Goal: Find specific page/section: Find specific page/section

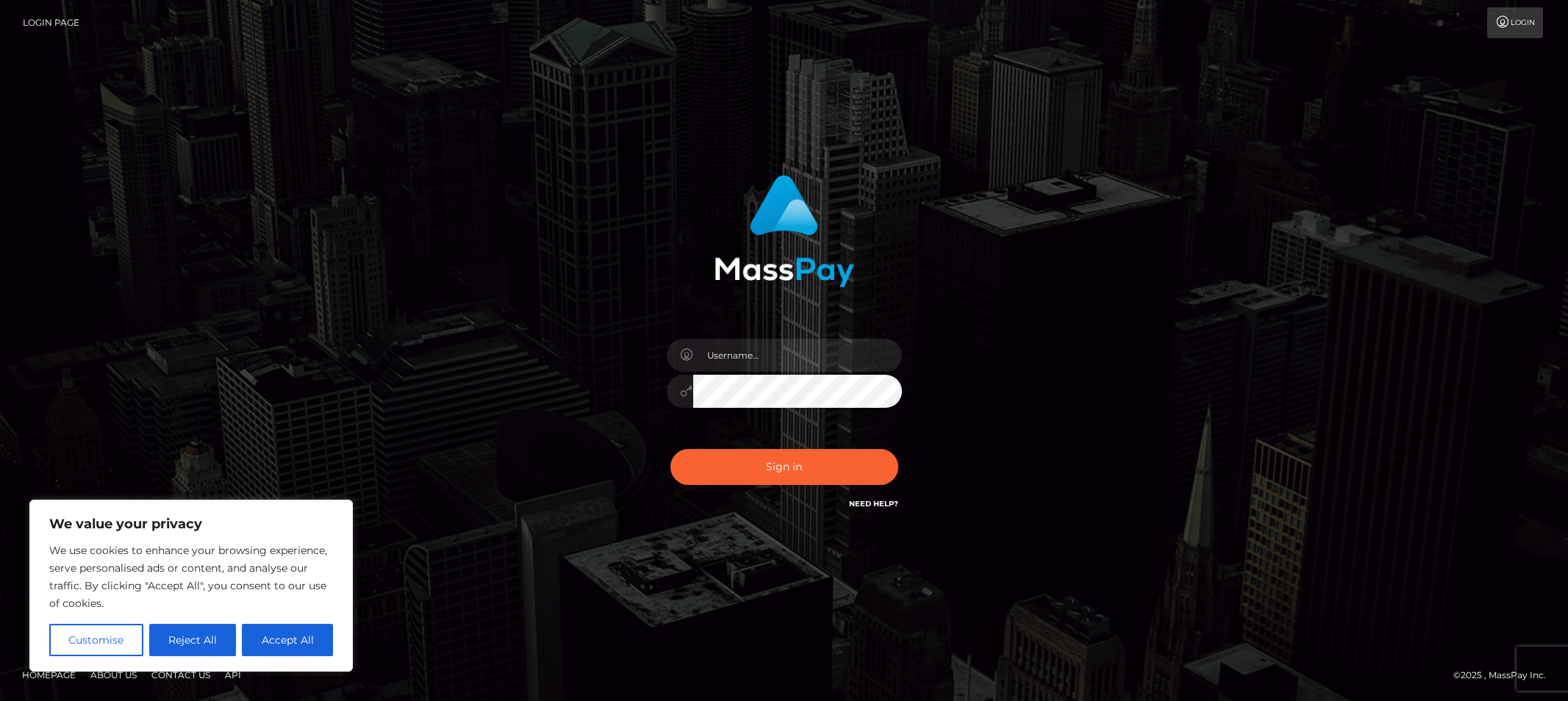
click at [831, 340] on input "text" at bounding box center [798, 356] width 209 height 33
type input "Allyssa"
click at [701, 465] on button "Sign in" at bounding box center [784, 467] width 228 height 36
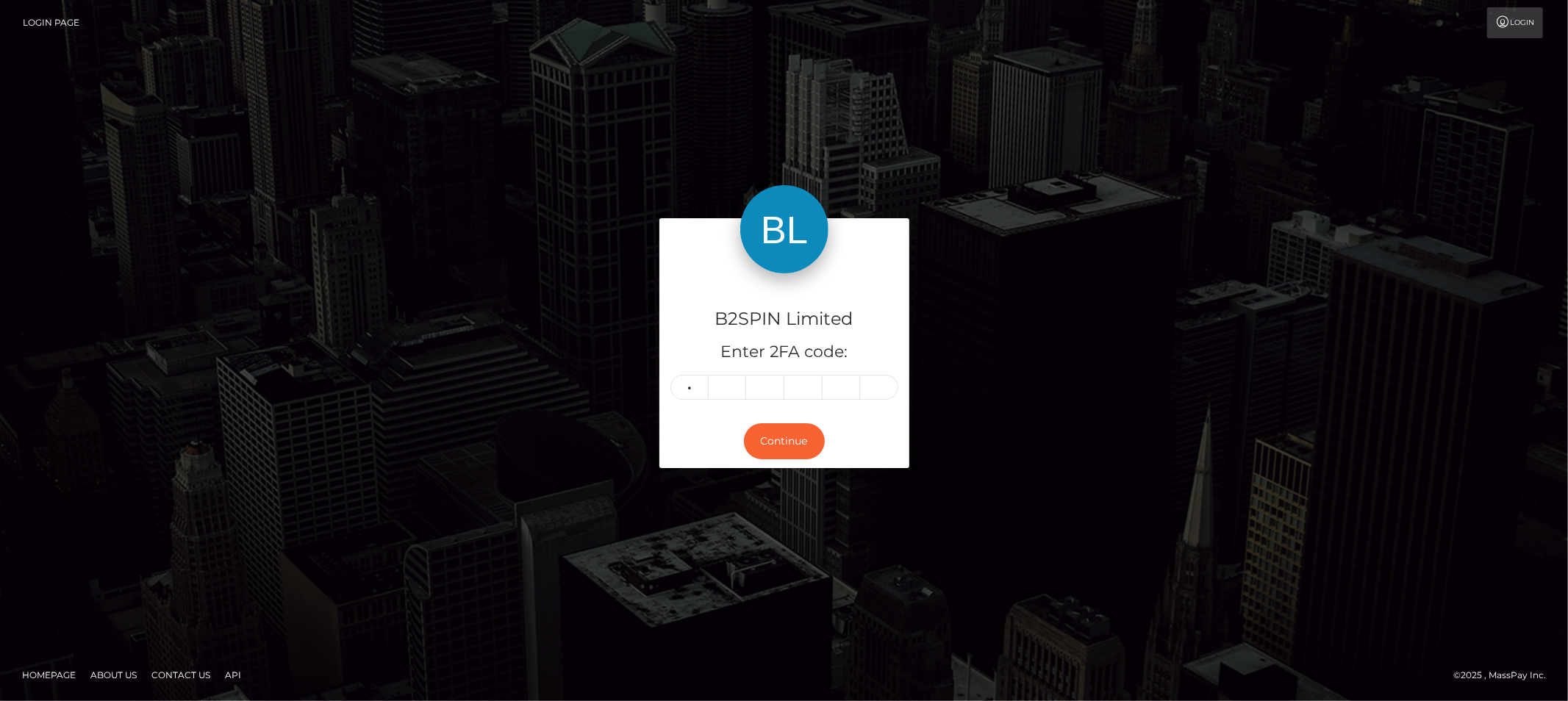
type input "1"
type input "4"
type input "6"
type input "4"
type input "9"
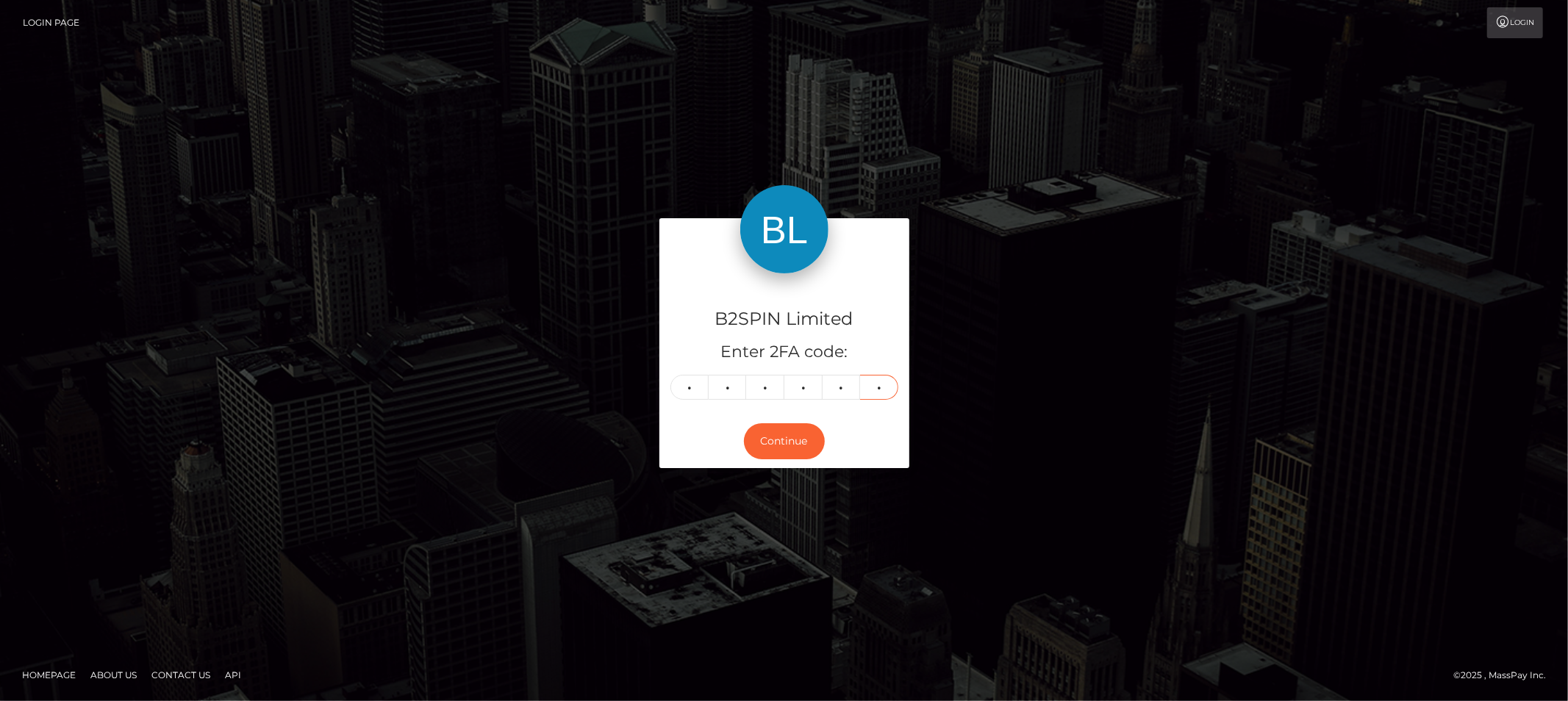
type input "9"
click at [1099, 162] on div "B2SPIN Limited Enter 2FA code: 1 4 6 4 9 9 146499 Continue" at bounding box center [784, 350] width 1568 height 484
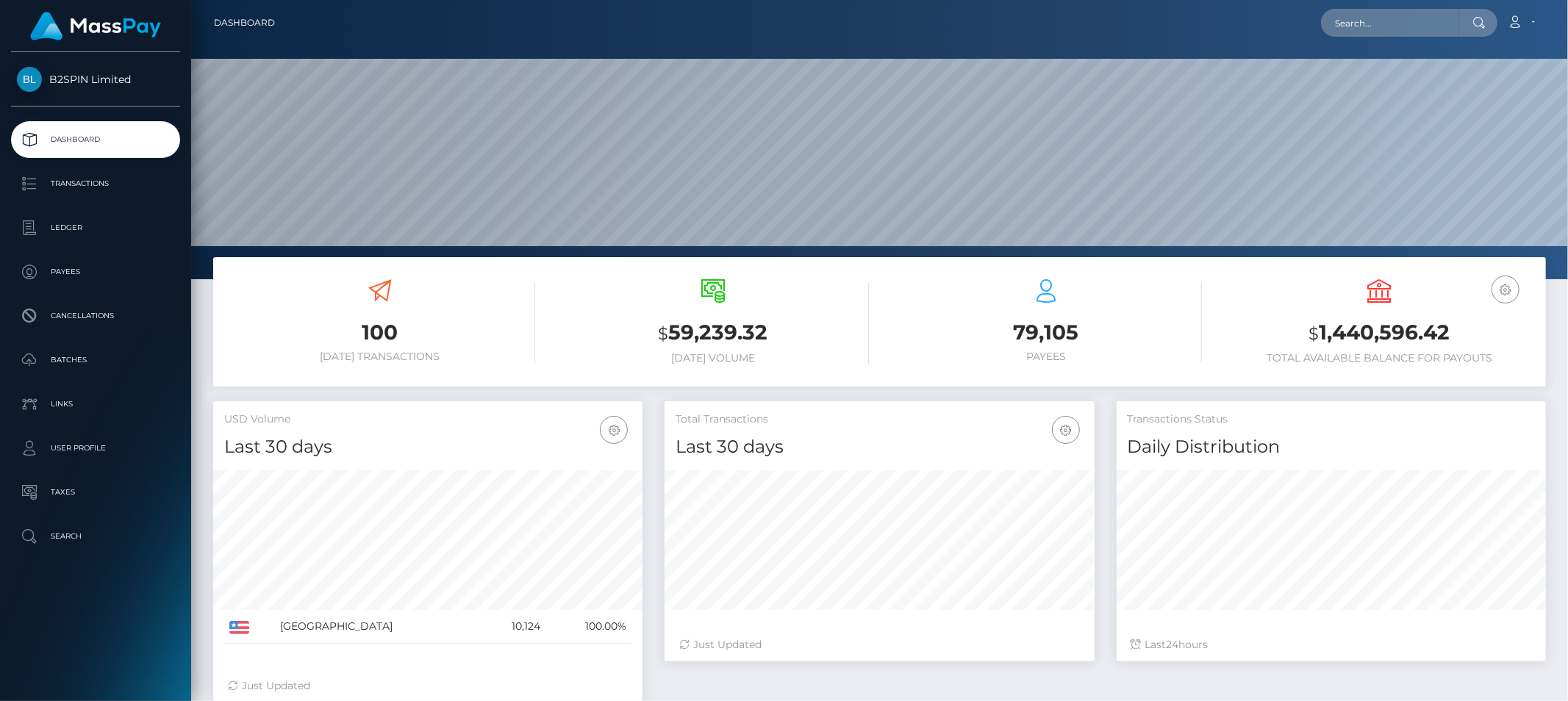
scroll to position [260, 429]
click at [1371, 22] on input "text" at bounding box center [1390, 23] width 138 height 28
paste input "3421970"
click at [1412, 26] on input "3421970" at bounding box center [1390, 23] width 138 height 28
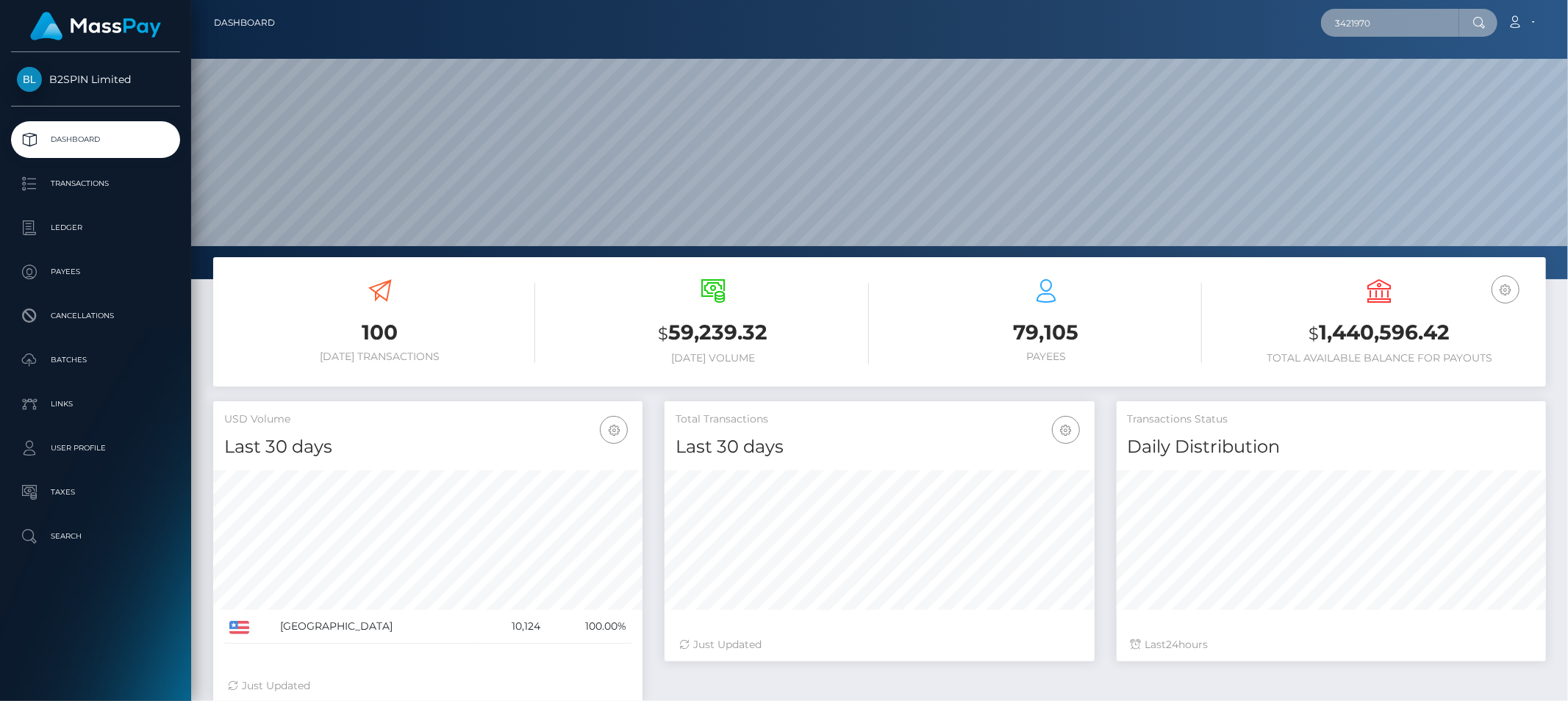
paste input "20b38e16-0aac-4770-a780-6181759d44e1"
click at [1415, 33] on input "20b38e16-0aac-4770-a780-6181759d44e1" at bounding box center [1390, 23] width 138 height 28
click at [1423, 26] on input "20b38e16-0aac-4770-a780-6181759d44e1" at bounding box center [1390, 23] width 138 height 28
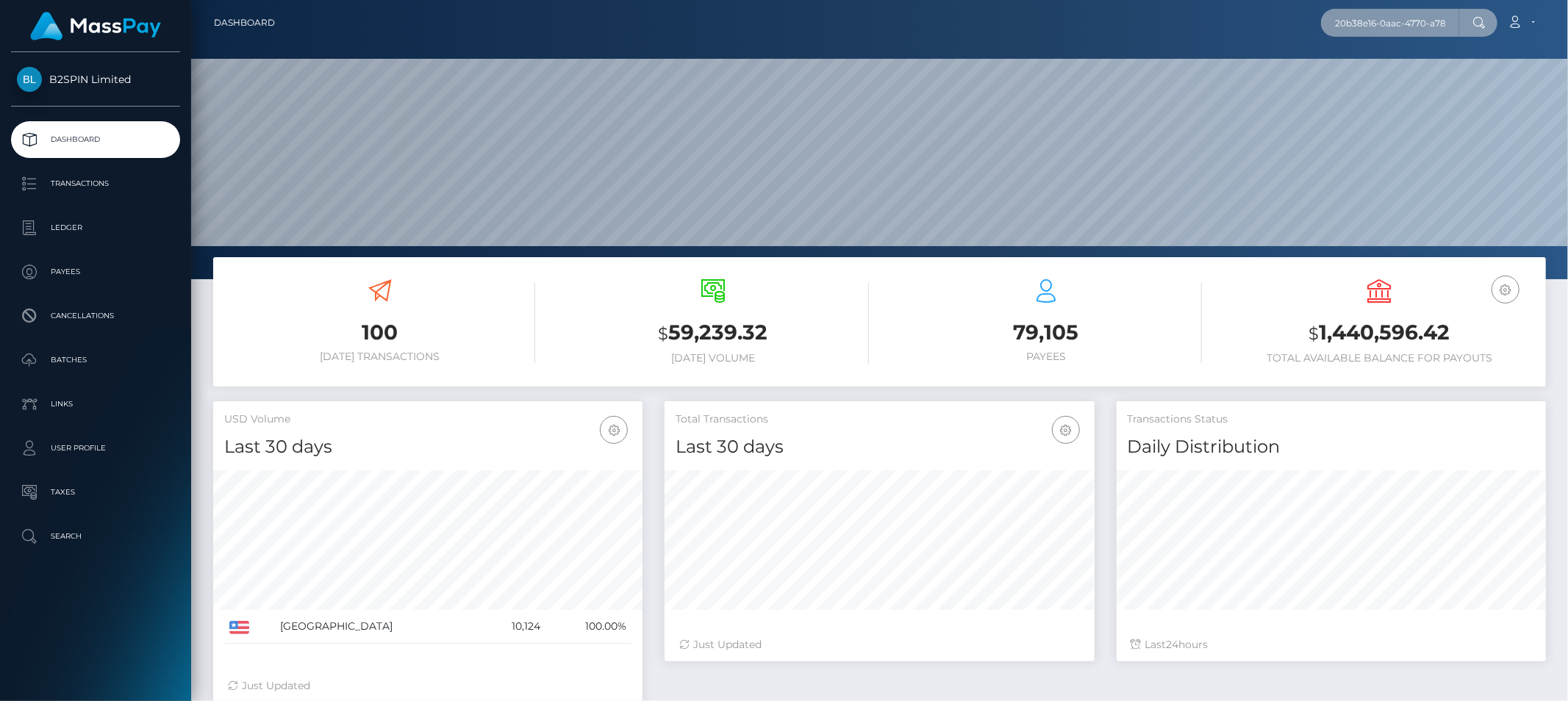
click at [1423, 26] on input "20b38e16-0aac-4770-a780-6181759d44e1" at bounding box center [1390, 23] width 138 height 28
paste input "753877160"
type input "753877160"
click at [1403, 59] on span "Payees: Ryan Gregory" at bounding box center [1380, 67] width 118 height 45
click at [1386, 33] on input "753877160" at bounding box center [1390, 23] width 138 height 28
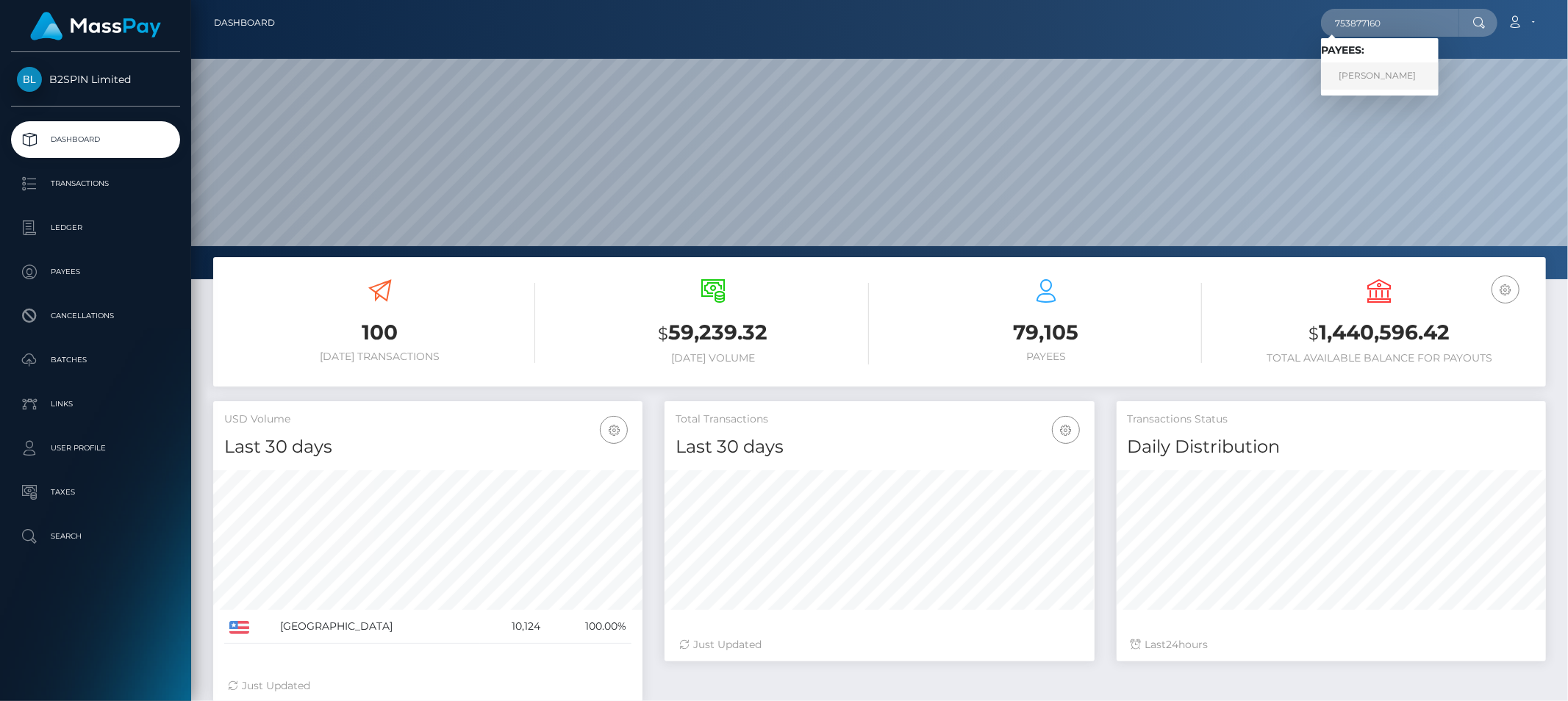
click at [1376, 79] on link "Ryan Gregory" at bounding box center [1380, 76] width 118 height 28
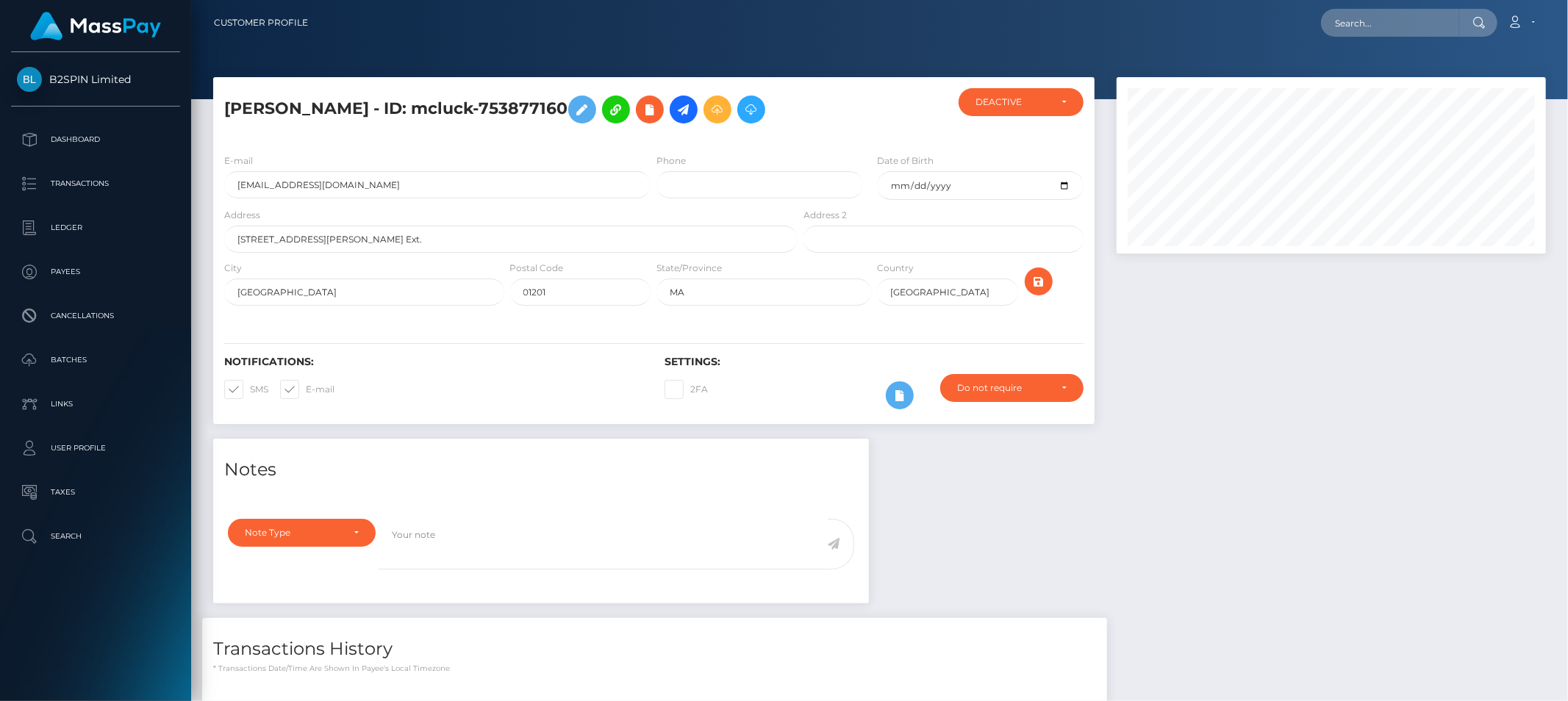
scroll to position [177, 429]
click at [1283, 415] on div at bounding box center [1332, 258] width 452 height 361
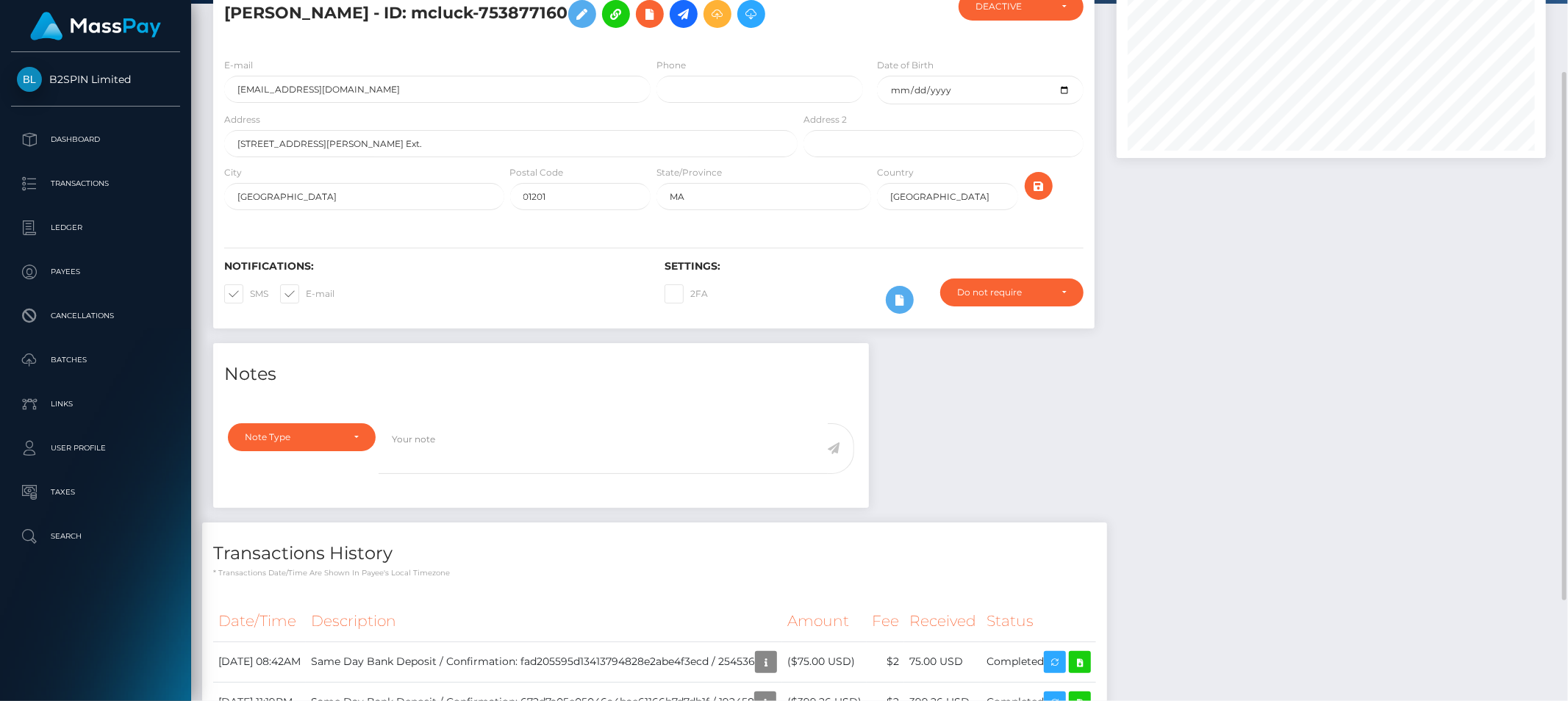
scroll to position [0, 0]
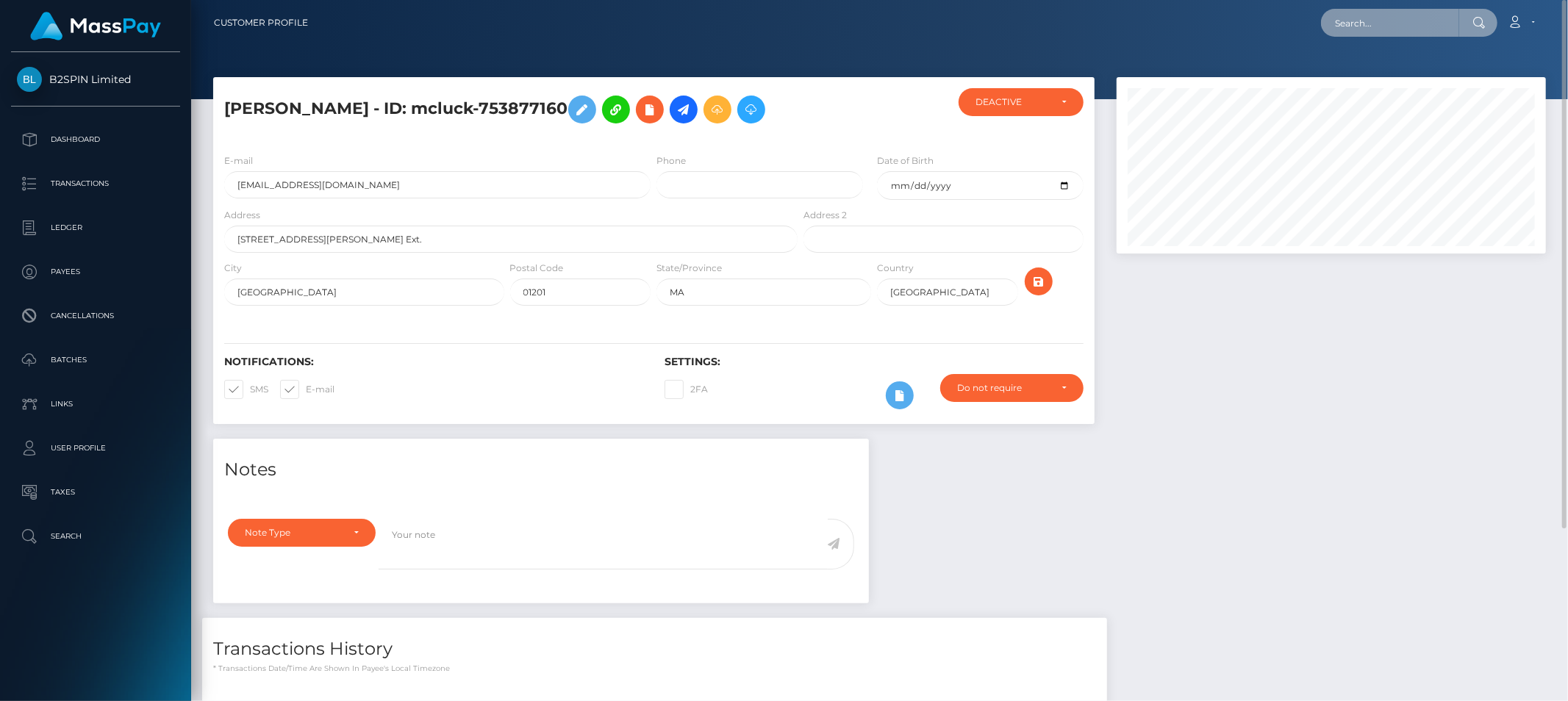
click at [1363, 34] on input "text" at bounding box center [1390, 23] width 138 height 28
paste input "taytaynyny@gmail.com"
type input "taytaynyny@gmail.com"
click at [1370, 69] on link "Ryan Gregory" at bounding box center [1380, 76] width 118 height 28
click at [1388, 33] on input "text" at bounding box center [1390, 23] width 138 height 28
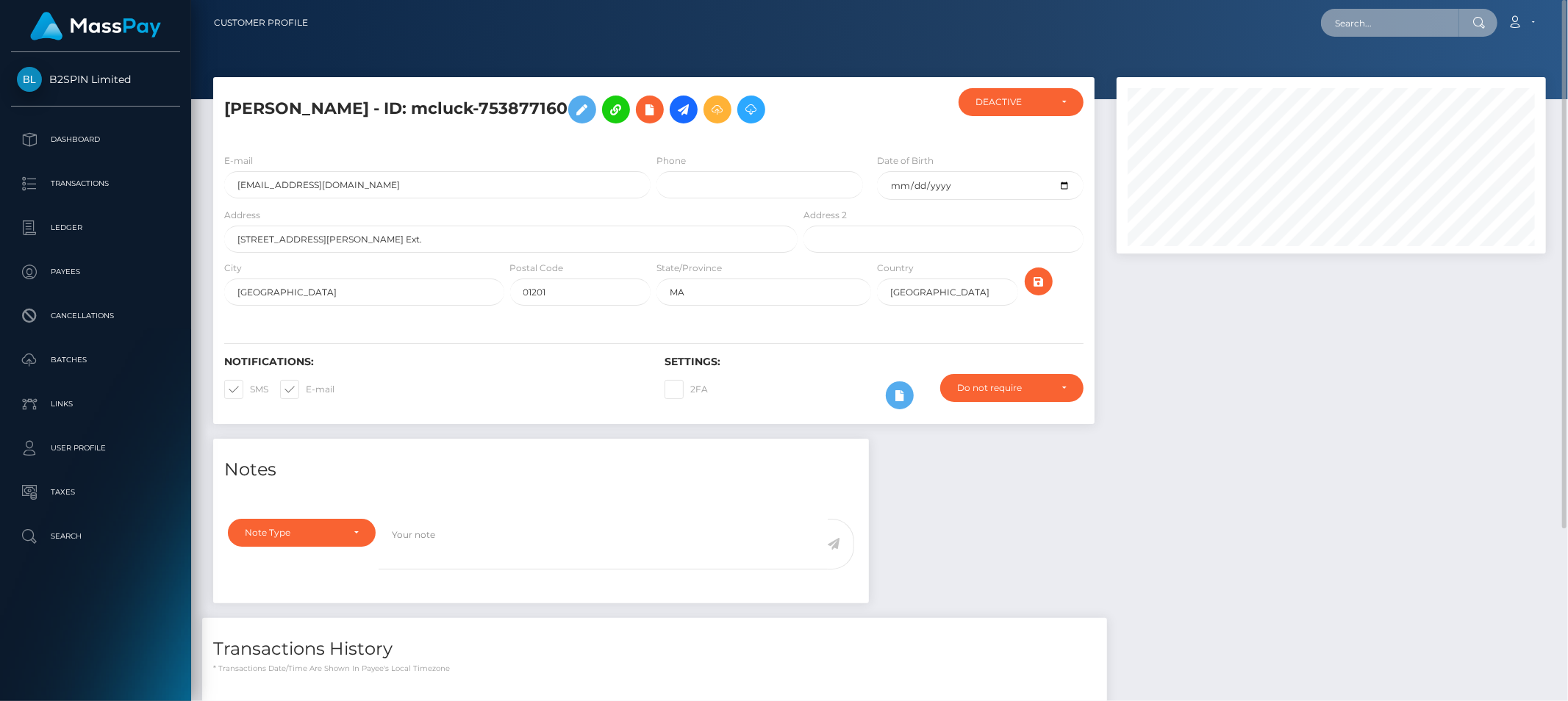
paste input "ryan joseph gregory"
click at [1434, 19] on input "ryan joseph gregory" at bounding box center [1390, 23] width 138 height 28
paste input "3422886"
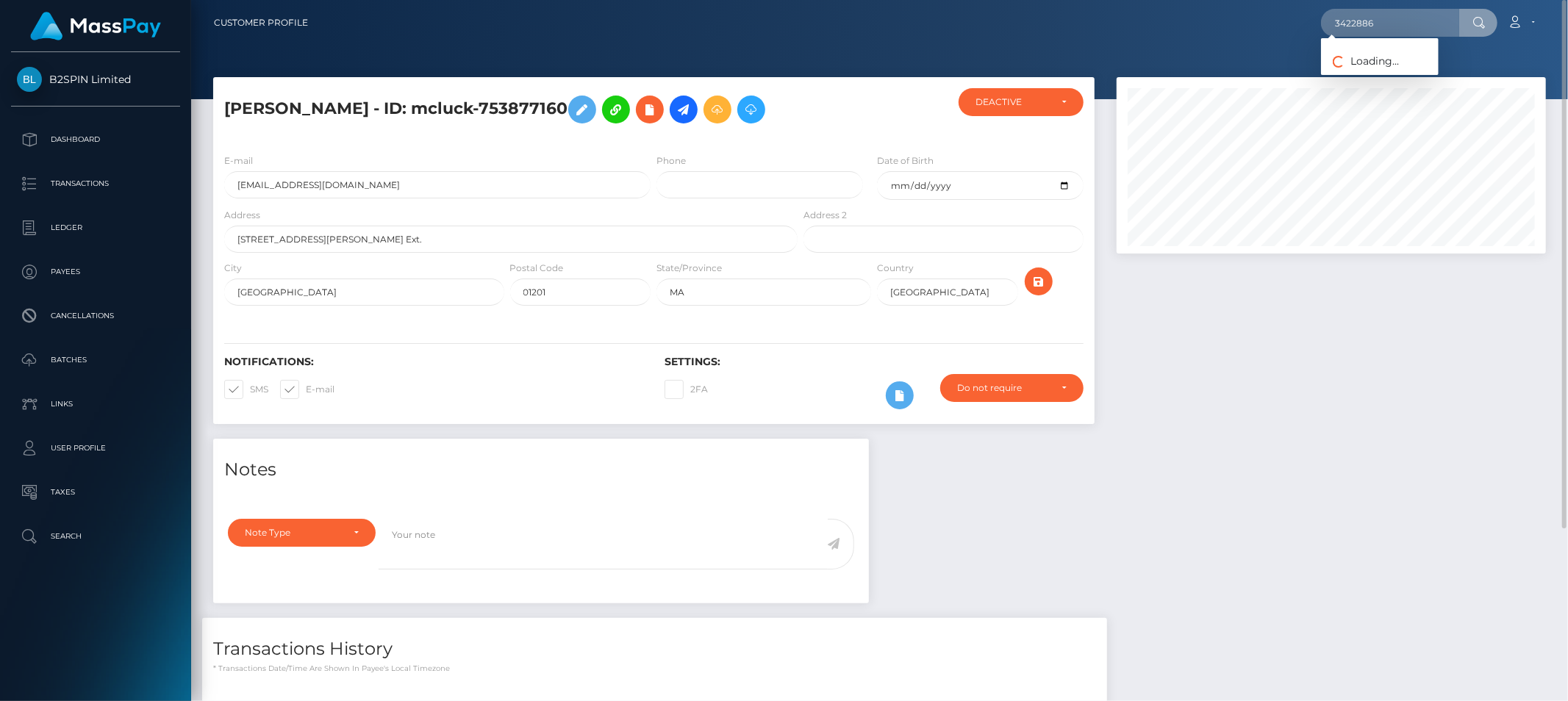
click at [1405, 38] on div "Loading... Loading..." at bounding box center [1380, 57] width 118 height 37
click at [1407, 25] on input "3422886" at bounding box center [1390, 23] width 138 height 28
paste input "e4e8d893-e7da-474b-af46-a7b2b58eec54"
click at [1453, 22] on input "e4e8d893-e7da-474b-af46-a7b2b58eec54" at bounding box center [1390, 23] width 138 height 28
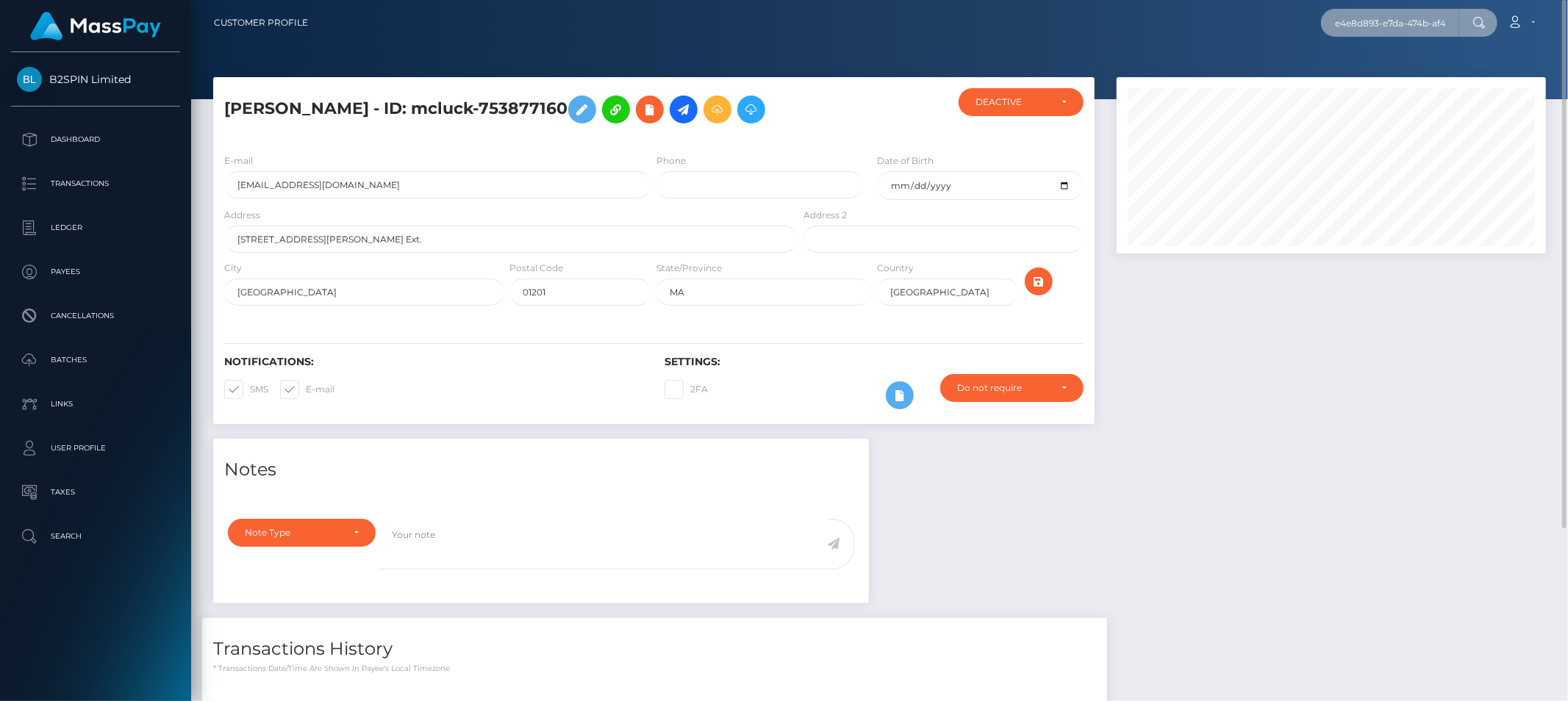
click at [1453, 22] on input "e4e8d893-e7da-474b-af46-a7b2b58eec54" at bounding box center [1390, 23] width 138 height 28
paste input "1937347843"
type input "1937347843"
click at [1403, 74] on link "MARLENE RODRIGUEZ" at bounding box center [1380, 76] width 118 height 28
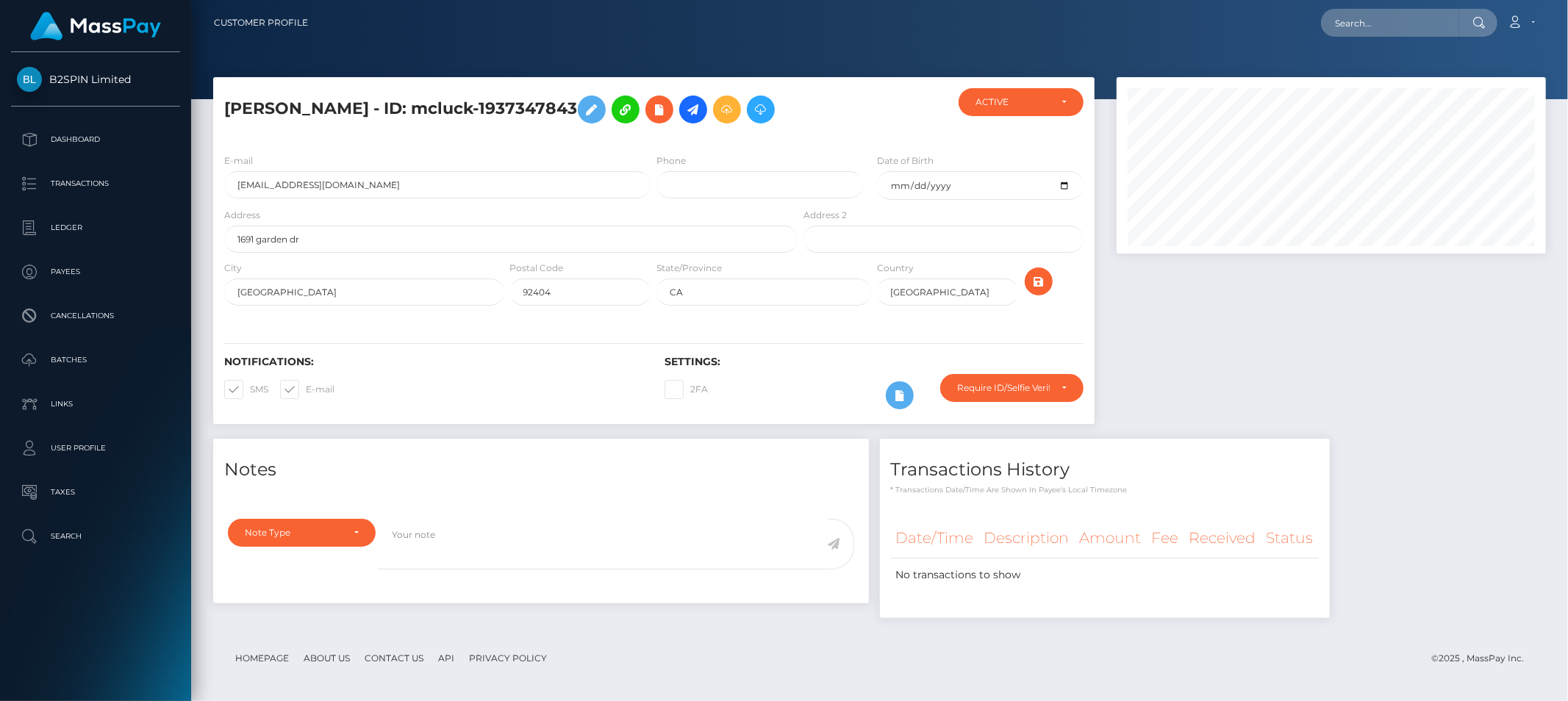
scroll to position [177, 429]
click at [1360, 23] on input "text" at bounding box center [1390, 23] width 138 height 28
paste input "[EMAIL_ADDRESS][DOMAIN_NAME]"
type input "[EMAIL_ADDRESS][DOMAIN_NAME]"
click at [1361, 72] on link "[PERSON_NAME]" at bounding box center [1380, 76] width 118 height 28
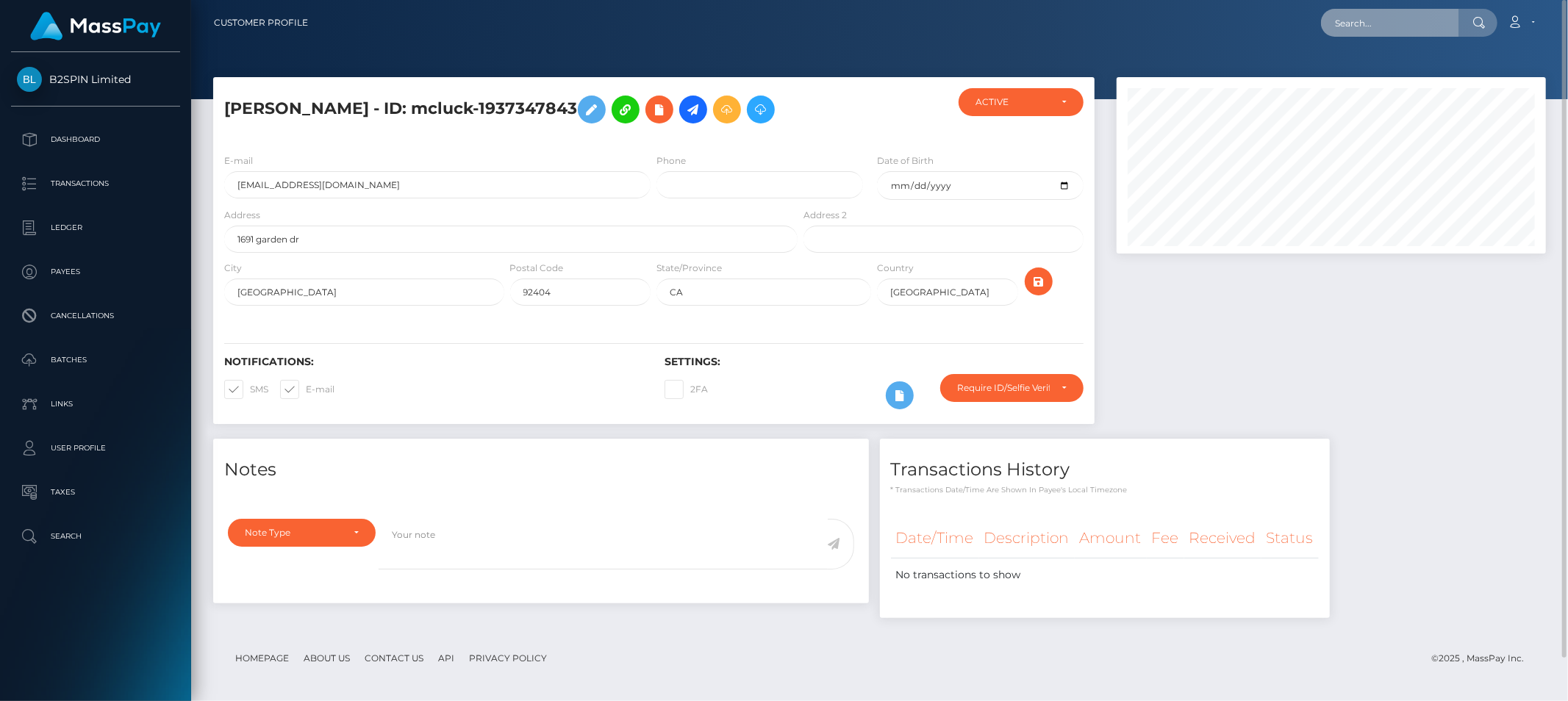
click at [1378, 23] on input "text" at bounding box center [1390, 23] width 138 height 28
paste input "marlene rodriguez"
type input "marlene rodriguez"
click at [1368, 78] on link "MARLENE RODRIGUEZ" at bounding box center [1380, 76] width 118 height 28
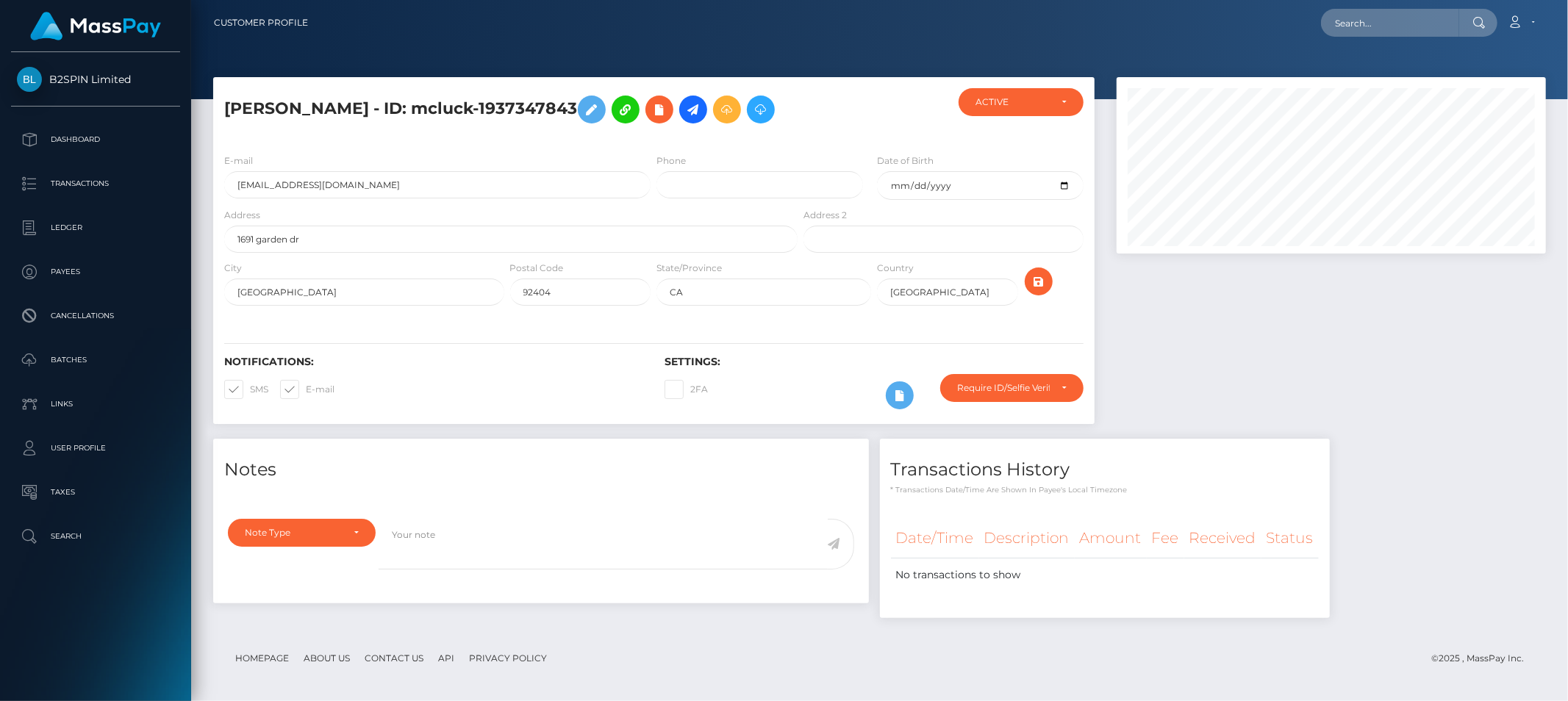
scroll to position [177, 429]
